Goal: Task Accomplishment & Management: Use online tool/utility

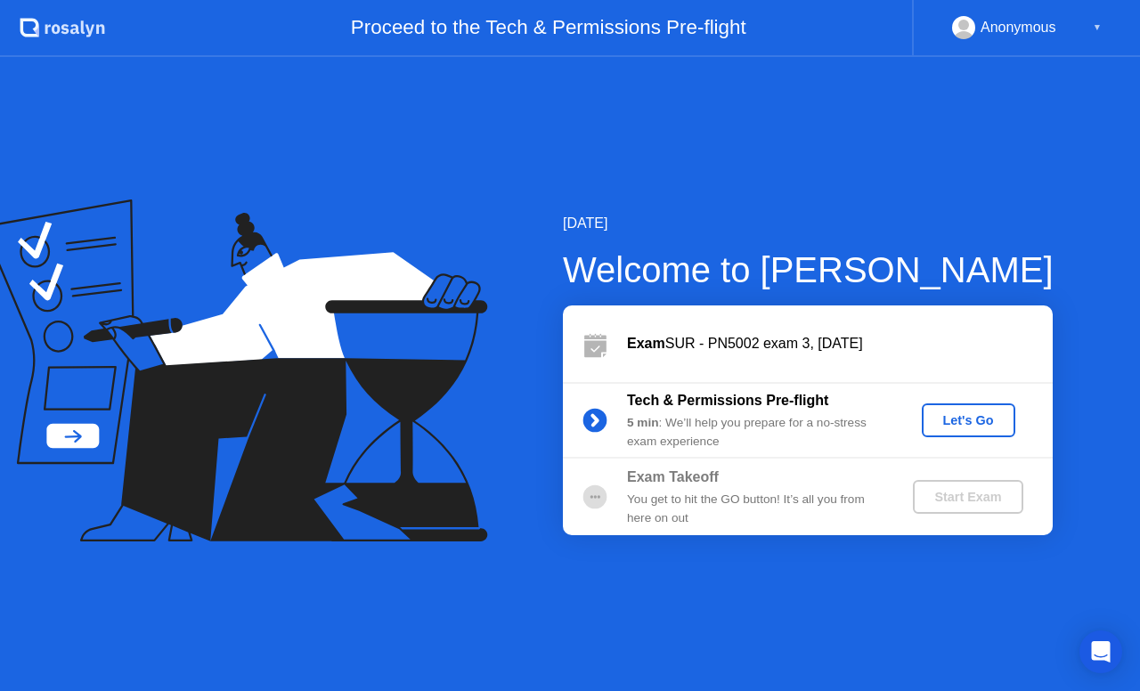
click at [975, 414] on div "Let's Go" at bounding box center [968, 420] width 79 height 14
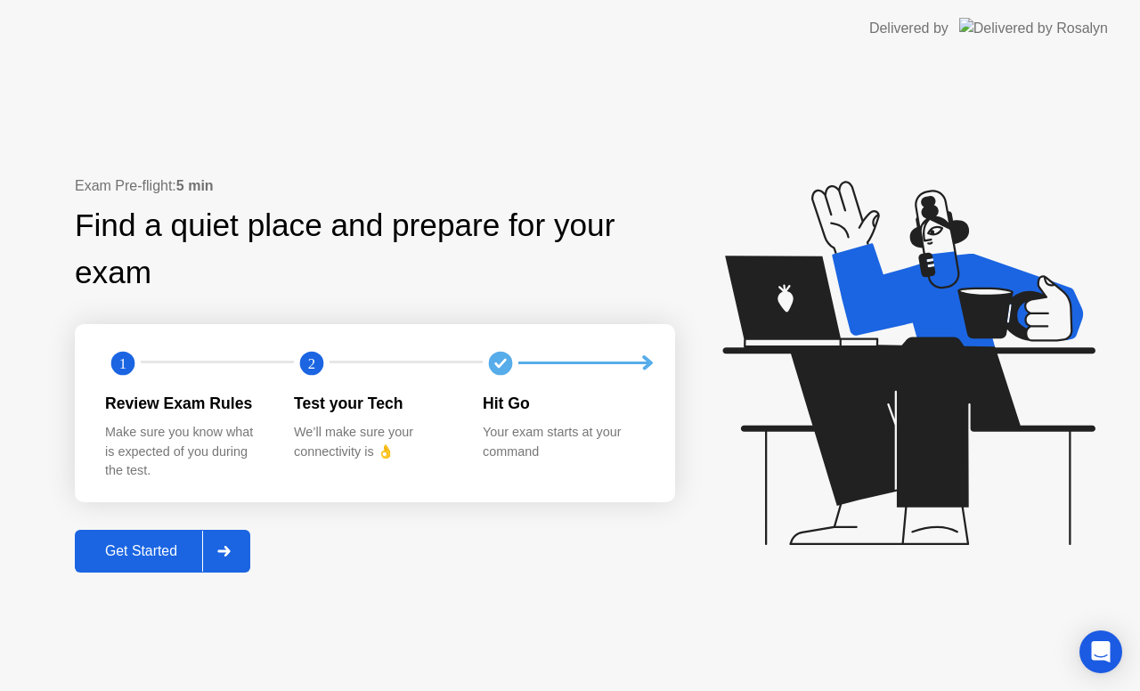
click at [142, 567] on button "Get Started" at bounding box center [162, 551] width 175 height 43
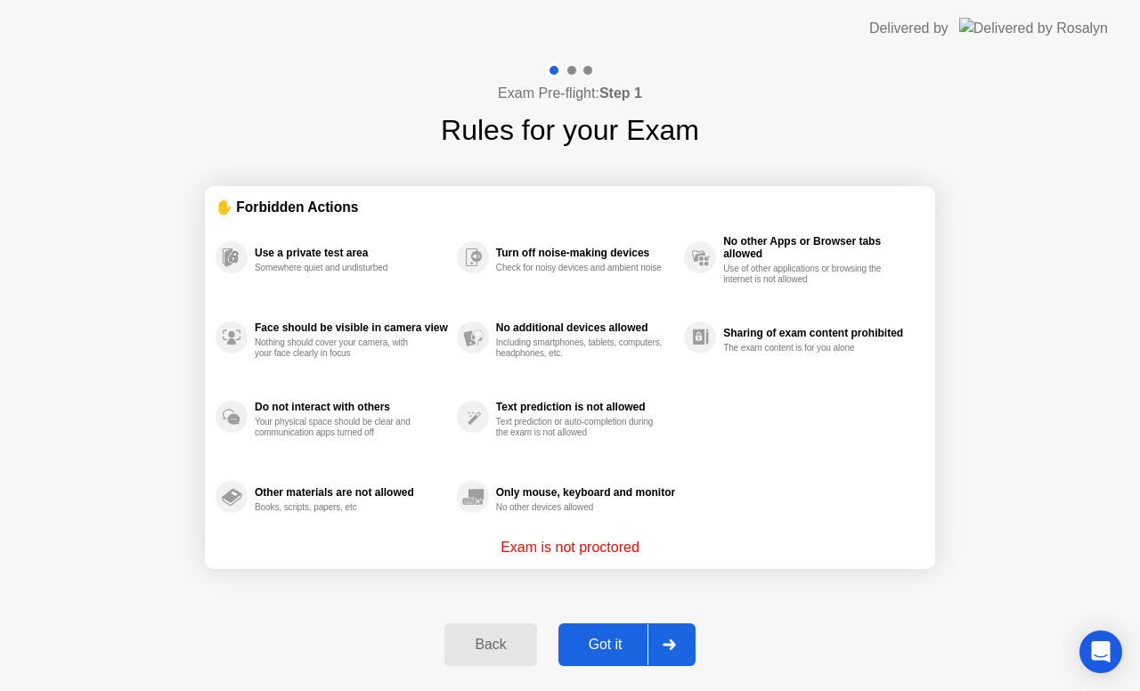
click at [606, 637] on div "Got it" at bounding box center [606, 645] width 84 height 16
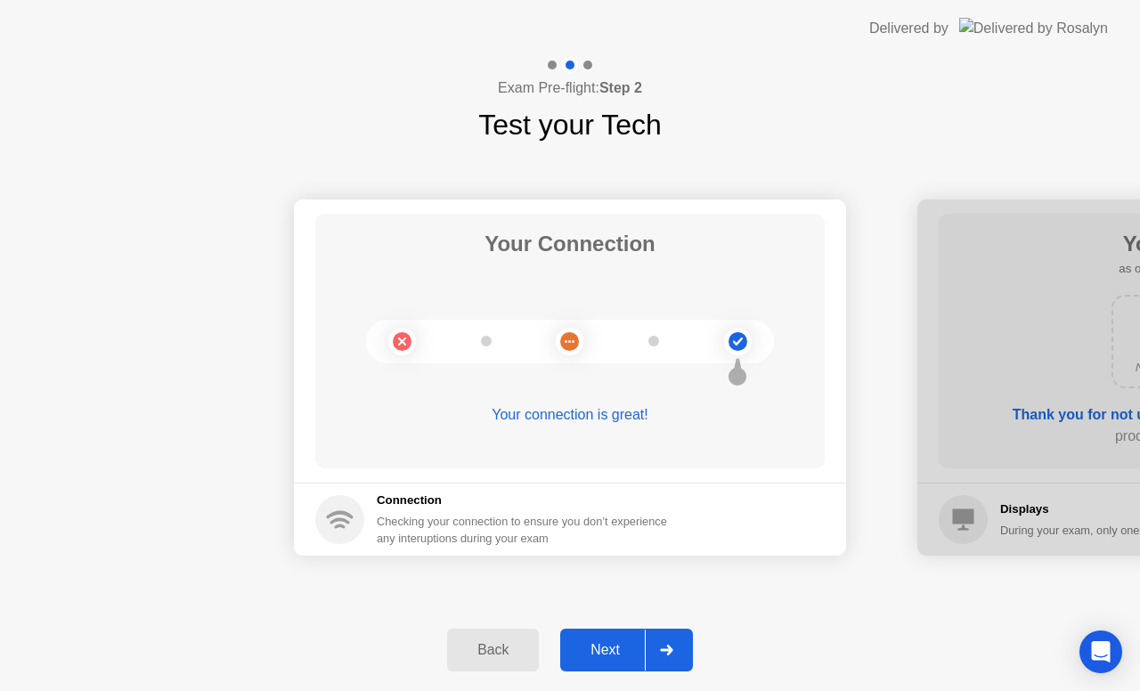
click at [604, 647] on div "Next" at bounding box center [604, 650] width 79 height 16
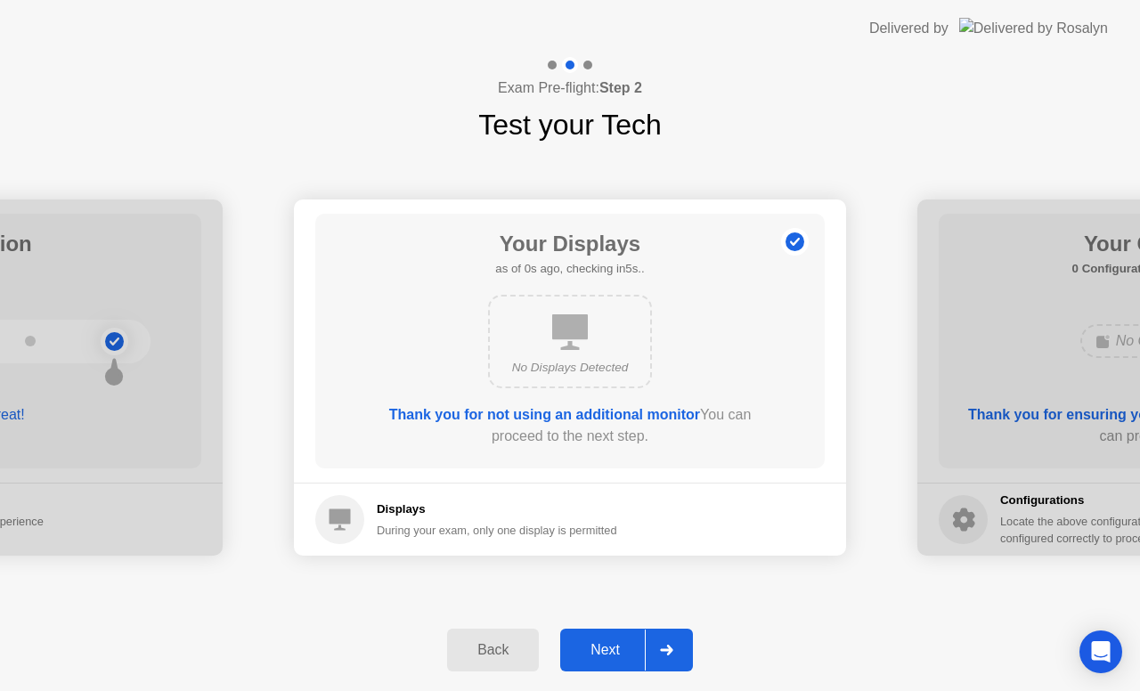
click at [604, 647] on div "Next" at bounding box center [604, 650] width 79 height 16
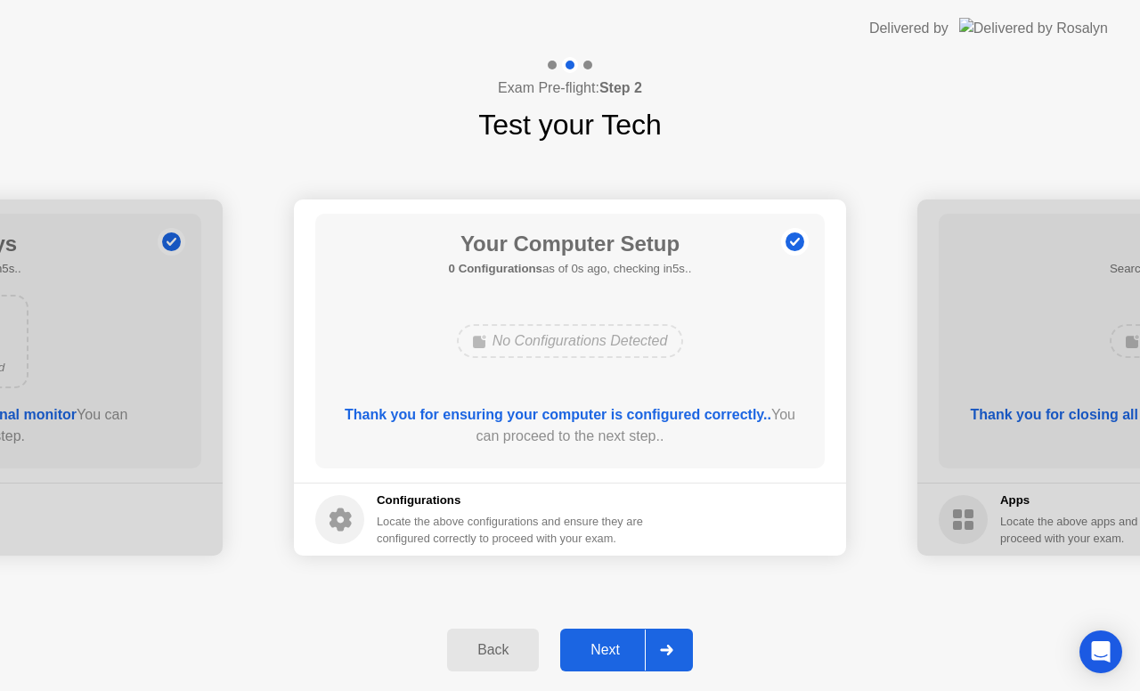
click at [604, 647] on div "Next" at bounding box center [604, 650] width 79 height 16
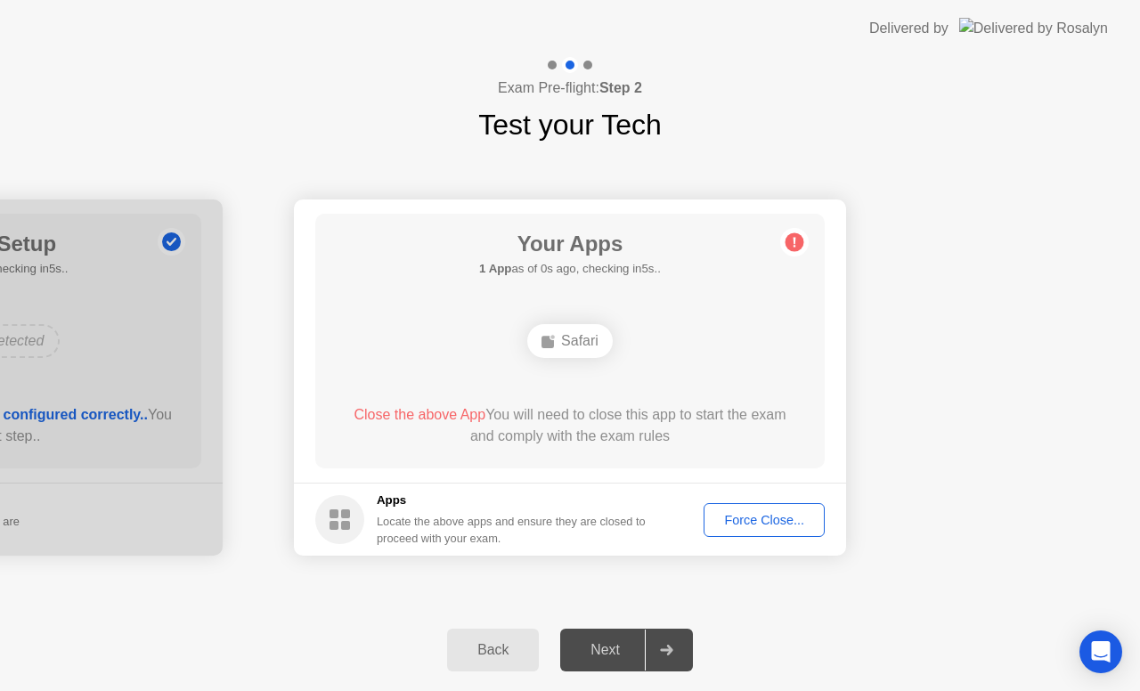
click at [604, 647] on div "Next" at bounding box center [604, 650] width 79 height 16
click at [745, 524] on div "Force Close..." at bounding box center [764, 520] width 109 height 14
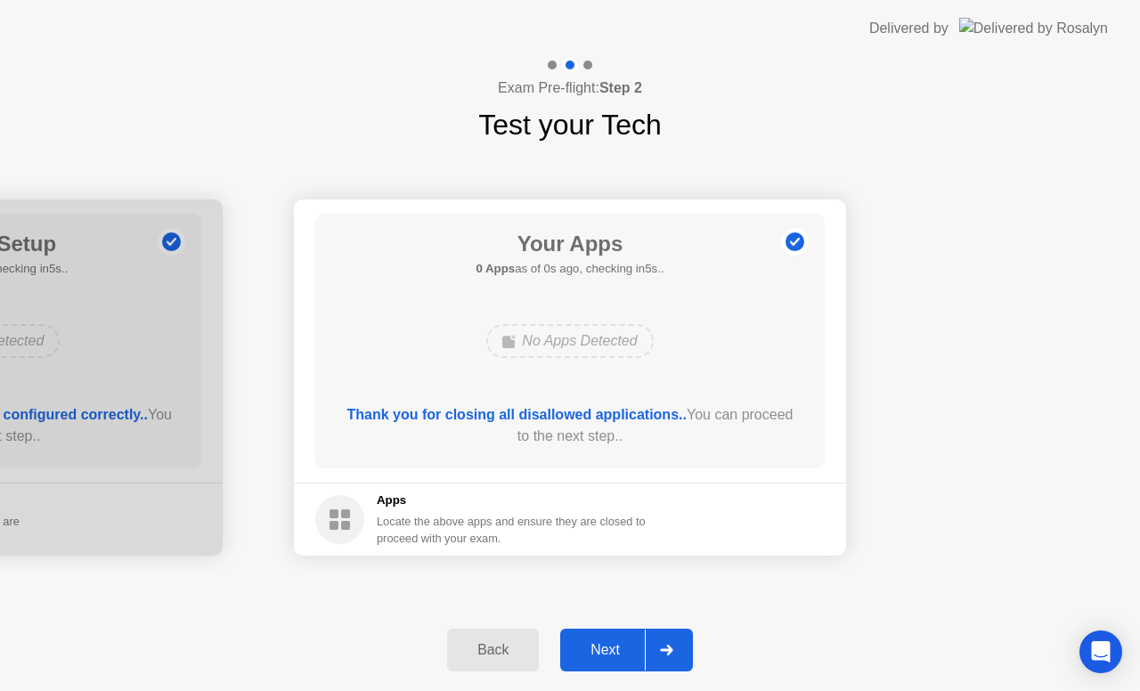
click at [588, 668] on button "Next" at bounding box center [626, 650] width 133 height 43
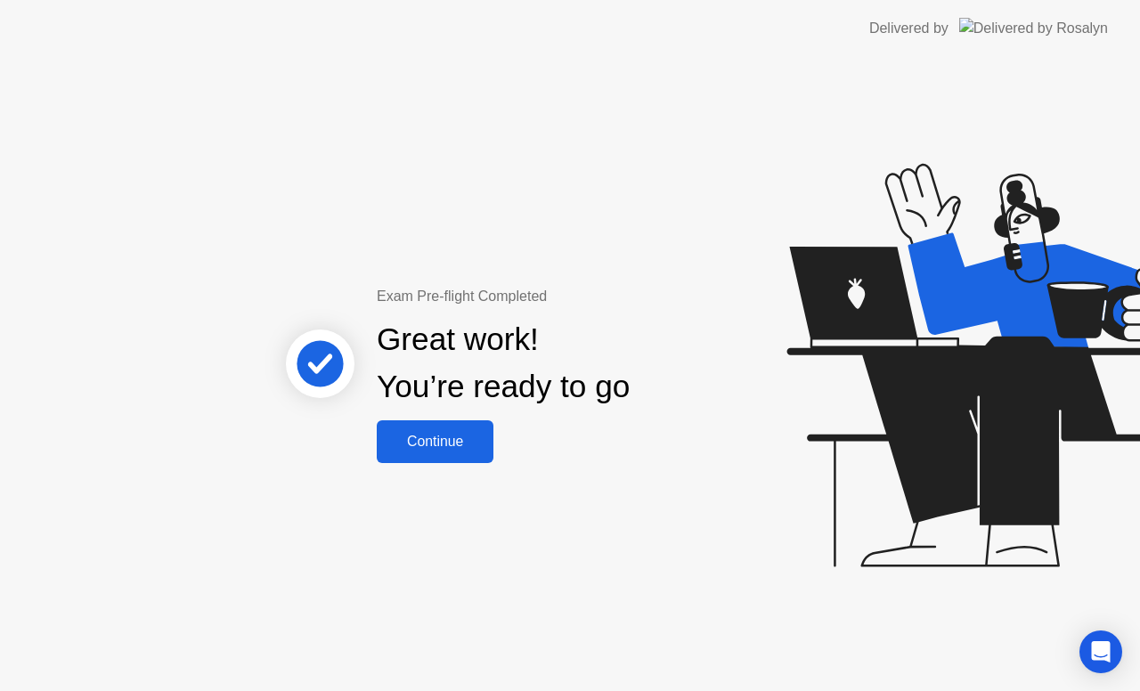
click at [417, 465] on div "Exam Pre-flight Completed Great work! You’re ready to go Continue" at bounding box center [570, 374] width 1140 height 634
click at [421, 453] on button "Continue" at bounding box center [435, 441] width 117 height 43
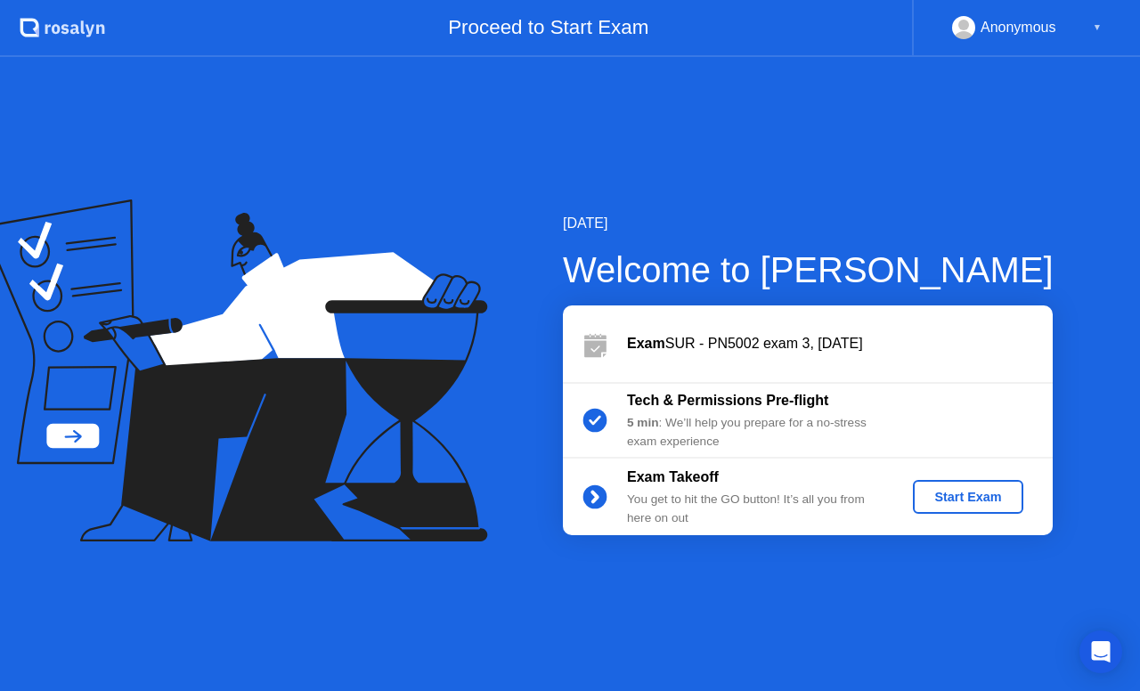
click at [957, 503] on div "Start Exam" at bounding box center [967, 497] width 95 height 14
